Goal: Task Accomplishment & Management: Use online tool/utility

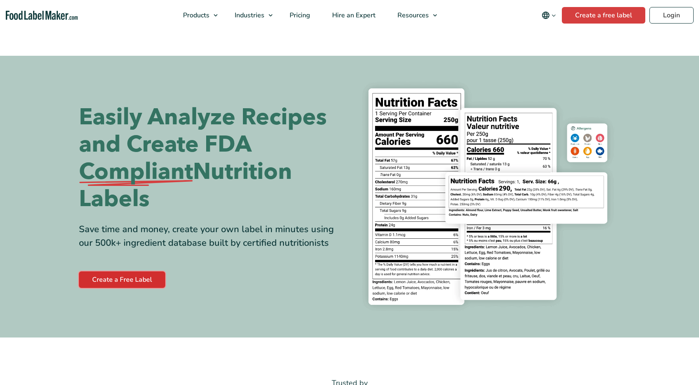
click at [127, 281] on link "Create a Free Label" at bounding box center [122, 279] width 86 height 17
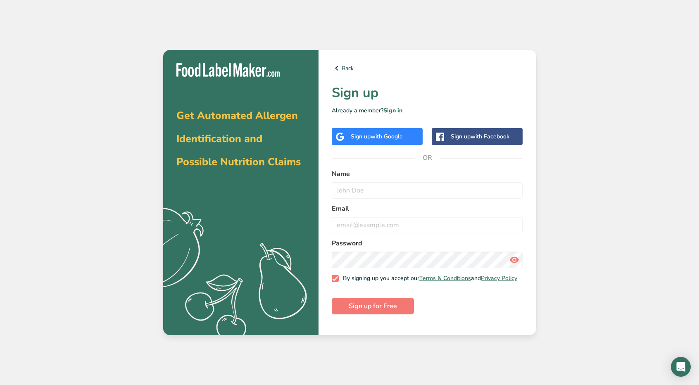
click at [387, 129] on div "Sign up with Google" at bounding box center [377, 136] width 91 height 17
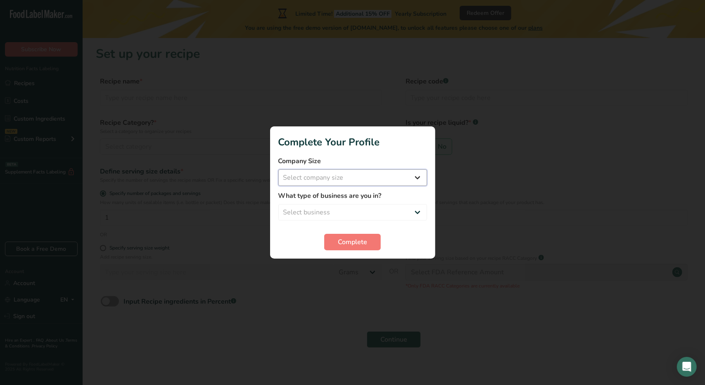
click at [353, 174] on select "Select company size Fewer than 10 Employees 10 to 50 Employees 51 to 500 Employ…" at bounding box center [352, 177] width 149 height 17
select select "1"
click at [278, 169] on select "Select company size Fewer than 10 Employees 10 to 50 Employees 51 to 500 Employ…" at bounding box center [352, 177] width 149 height 17
click at [351, 210] on select "Select business Packaged Food Manufacturer Restaurant & Cafe Bakery Meal Plans …" at bounding box center [352, 212] width 149 height 17
select select "1"
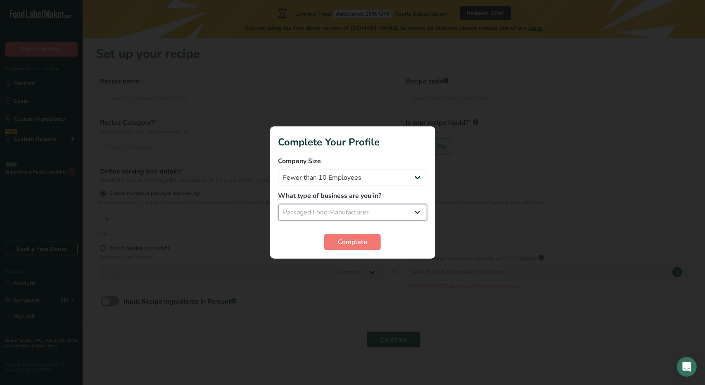
click at [278, 204] on select "Select business Packaged Food Manufacturer Restaurant & Cafe Bakery Meal Plans …" at bounding box center [352, 212] width 149 height 17
click at [350, 250] on button "Complete" at bounding box center [352, 242] width 57 height 17
click at [347, 244] on div "Complete" at bounding box center [352, 242] width 149 height 17
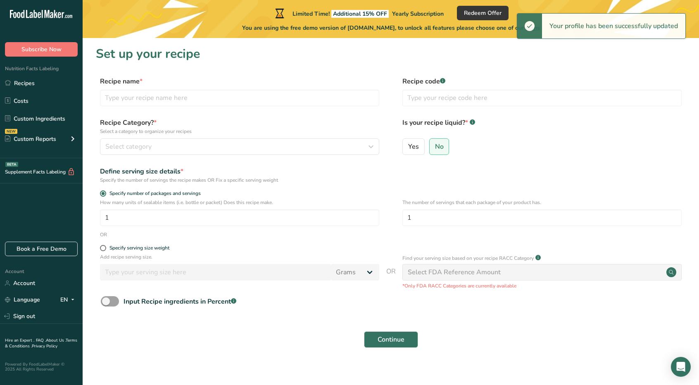
click at [516, 193] on div "Specify number of packages and servings" at bounding box center [391, 194] width 590 height 8
click at [189, 145] on div "Select category" at bounding box center [236, 147] width 263 height 10
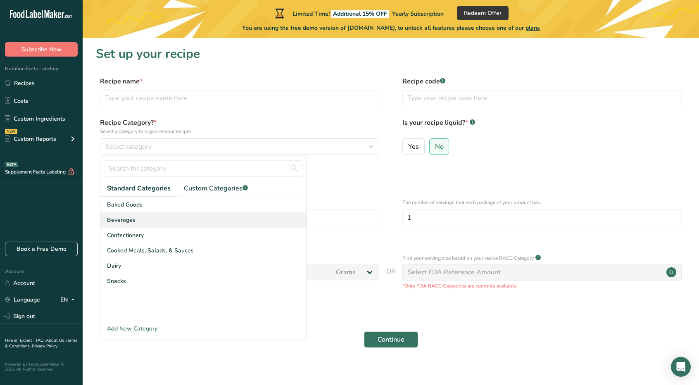
click at [131, 223] on span "Beverages" at bounding box center [121, 219] width 28 height 9
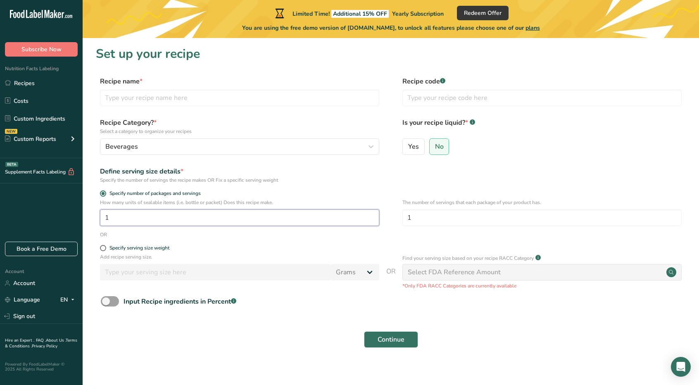
click at [137, 223] on input "1" at bounding box center [239, 217] width 279 height 17
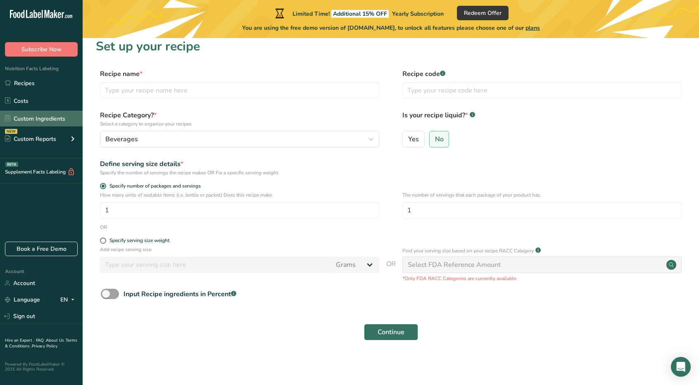
click at [42, 117] on link "Custom Ingredients" at bounding box center [41, 119] width 83 height 16
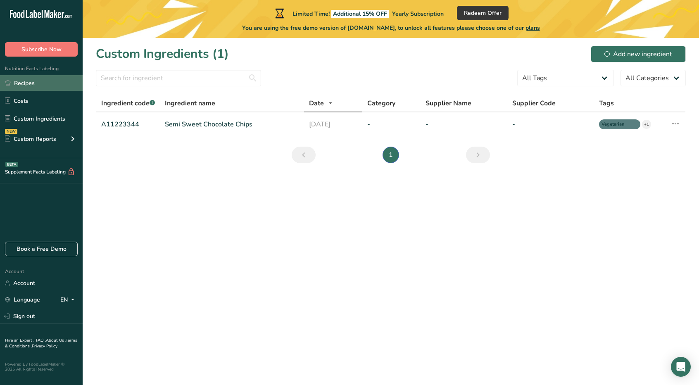
click at [36, 84] on link "Recipes" at bounding box center [41, 83] width 83 height 16
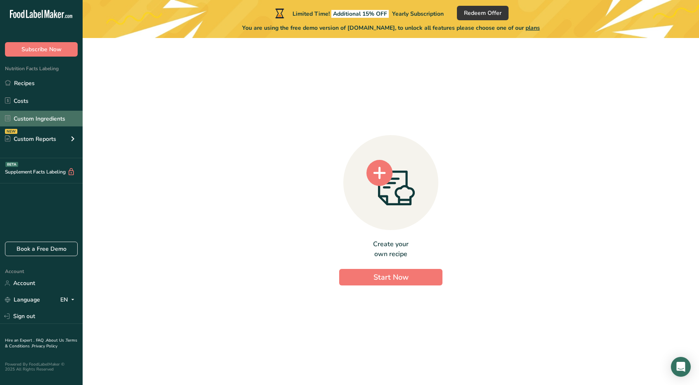
click at [55, 116] on link "Custom Ingredients" at bounding box center [41, 119] width 83 height 16
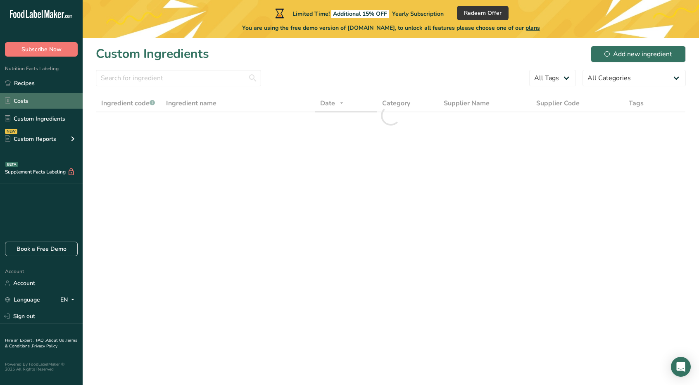
click at [59, 96] on link "Costs" at bounding box center [41, 101] width 83 height 16
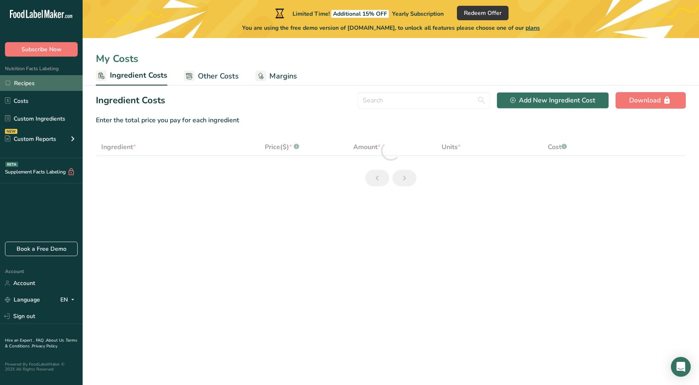
click at [46, 79] on link "Recipes" at bounding box center [41, 83] width 83 height 16
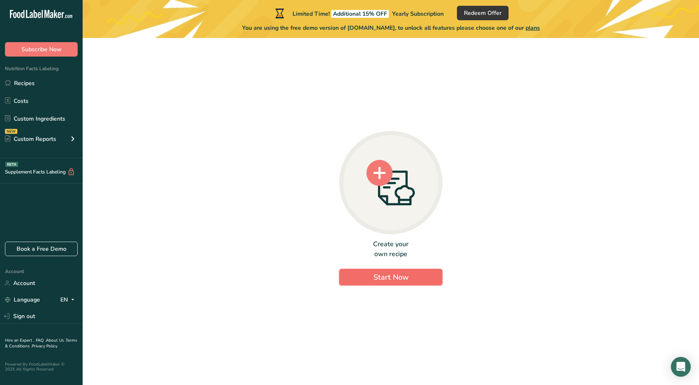
click at [352, 277] on button "Start Now" at bounding box center [390, 277] width 103 height 17
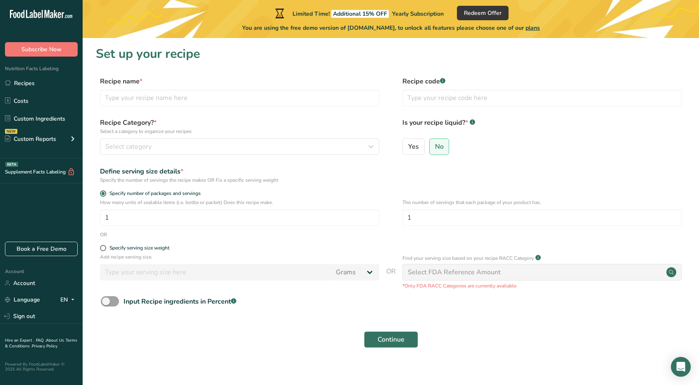
scroll to position [7, 0]
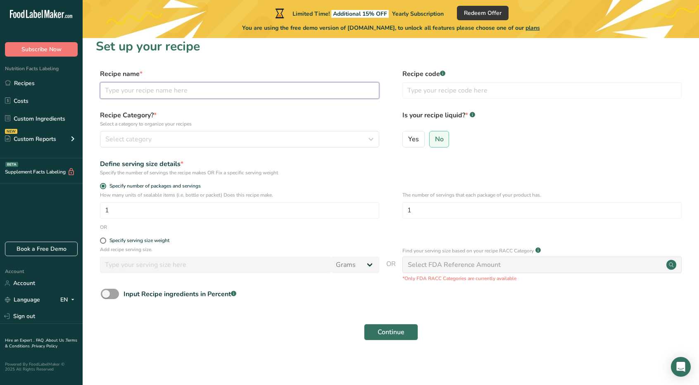
click at [230, 89] on input "text" at bounding box center [239, 90] width 279 height 17
type input "S"
